Goal: Task Accomplishment & Management: Manage account settings

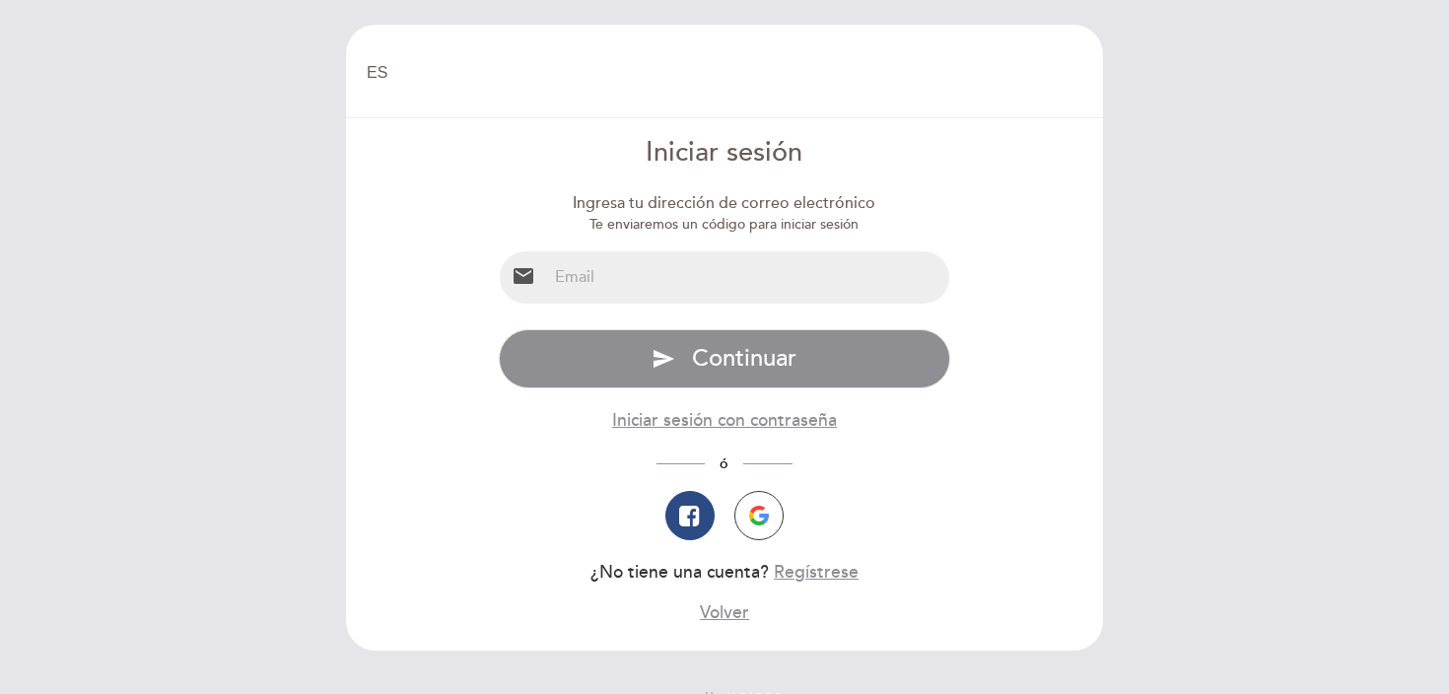
select select "es"
click at [757, 275] on input "email" at bounding box center [748, 277] width 403 height 52
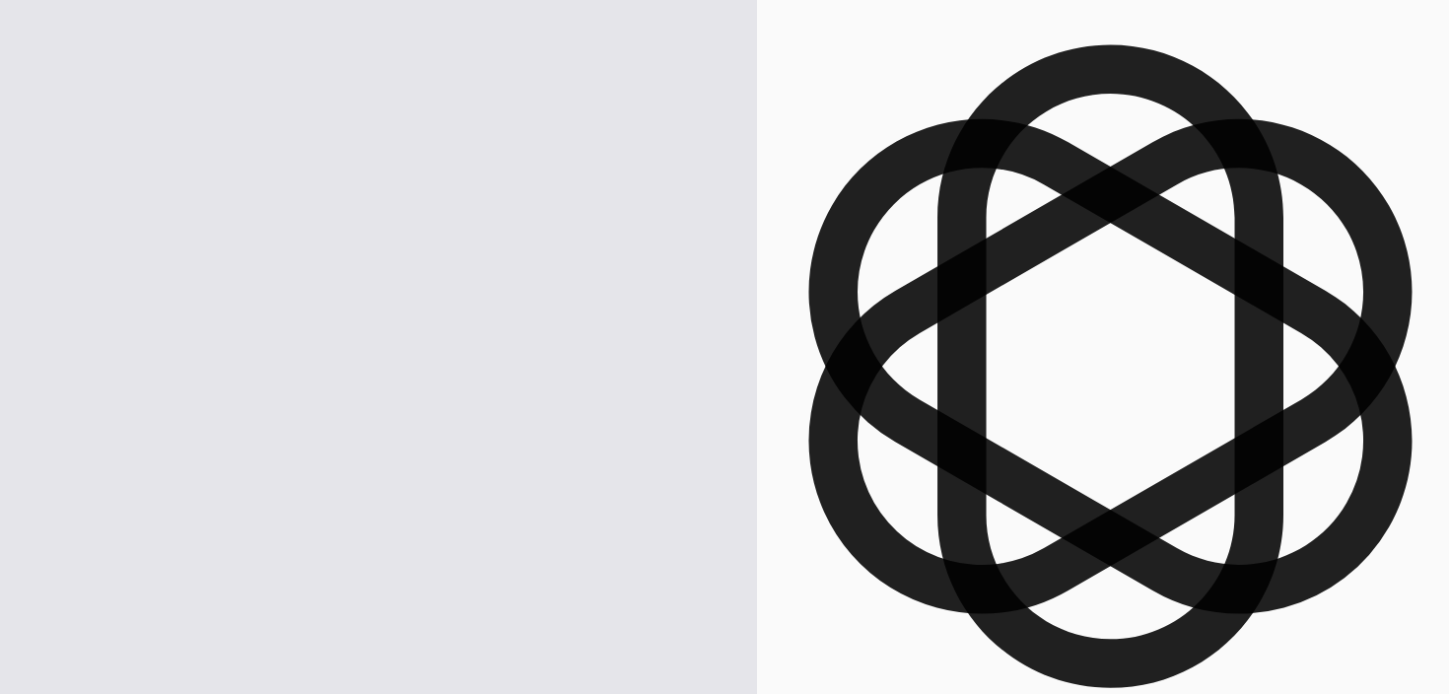
type input "[PERSON_NAME][EMAIL_ADDRESS][DOMAIN_NAME]"
type input "8"
type input "2"
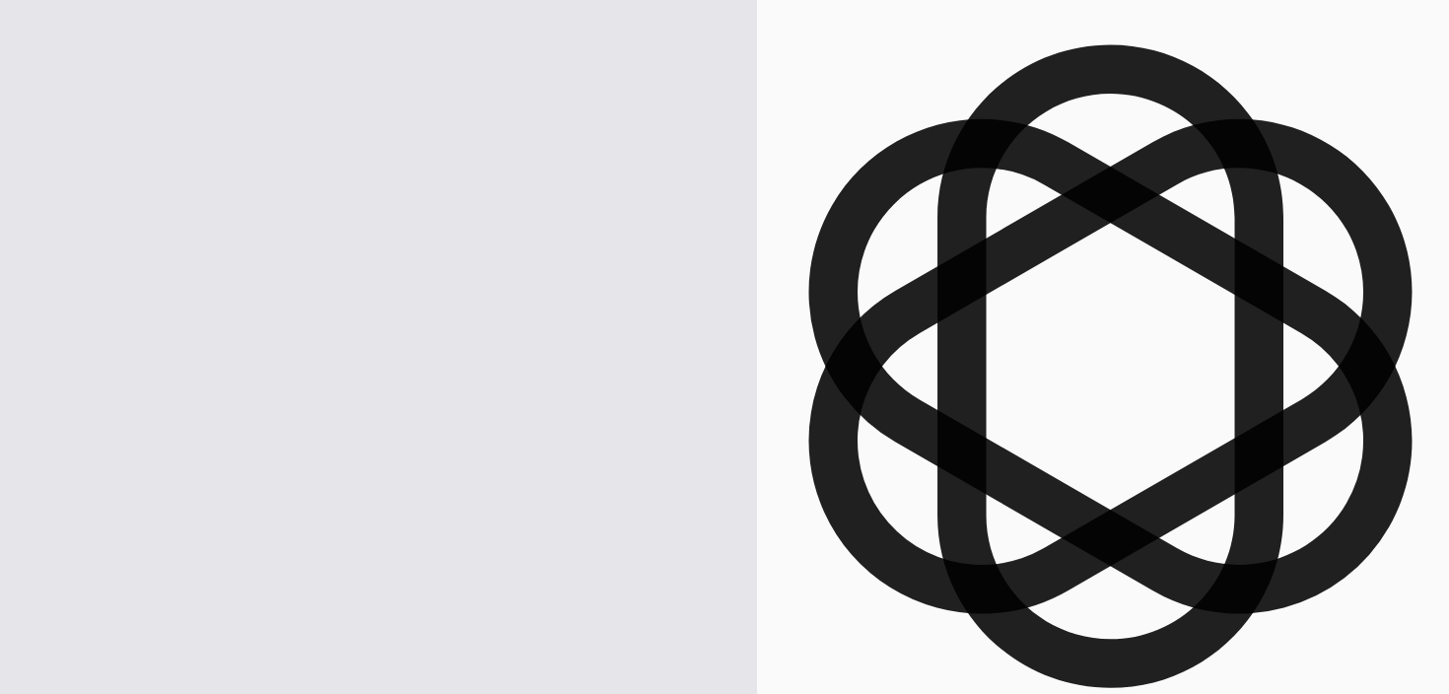
type input "1"
type input "5"
type input "8"
type input "4"
